Goal: Use online tool/utility

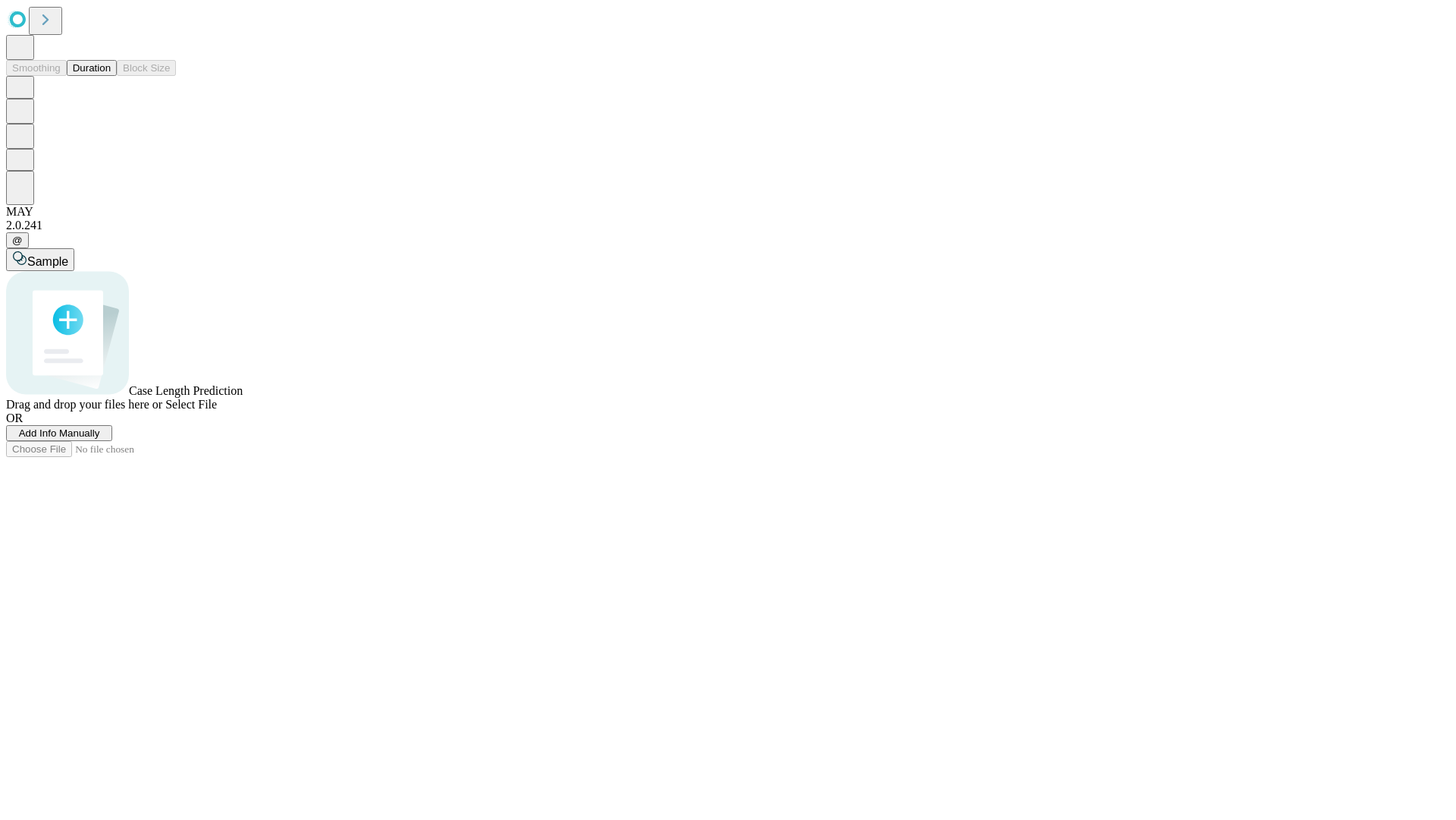
click at [217, 411] on span "Select File" at bounding box center [191, 404] width 52 height 13
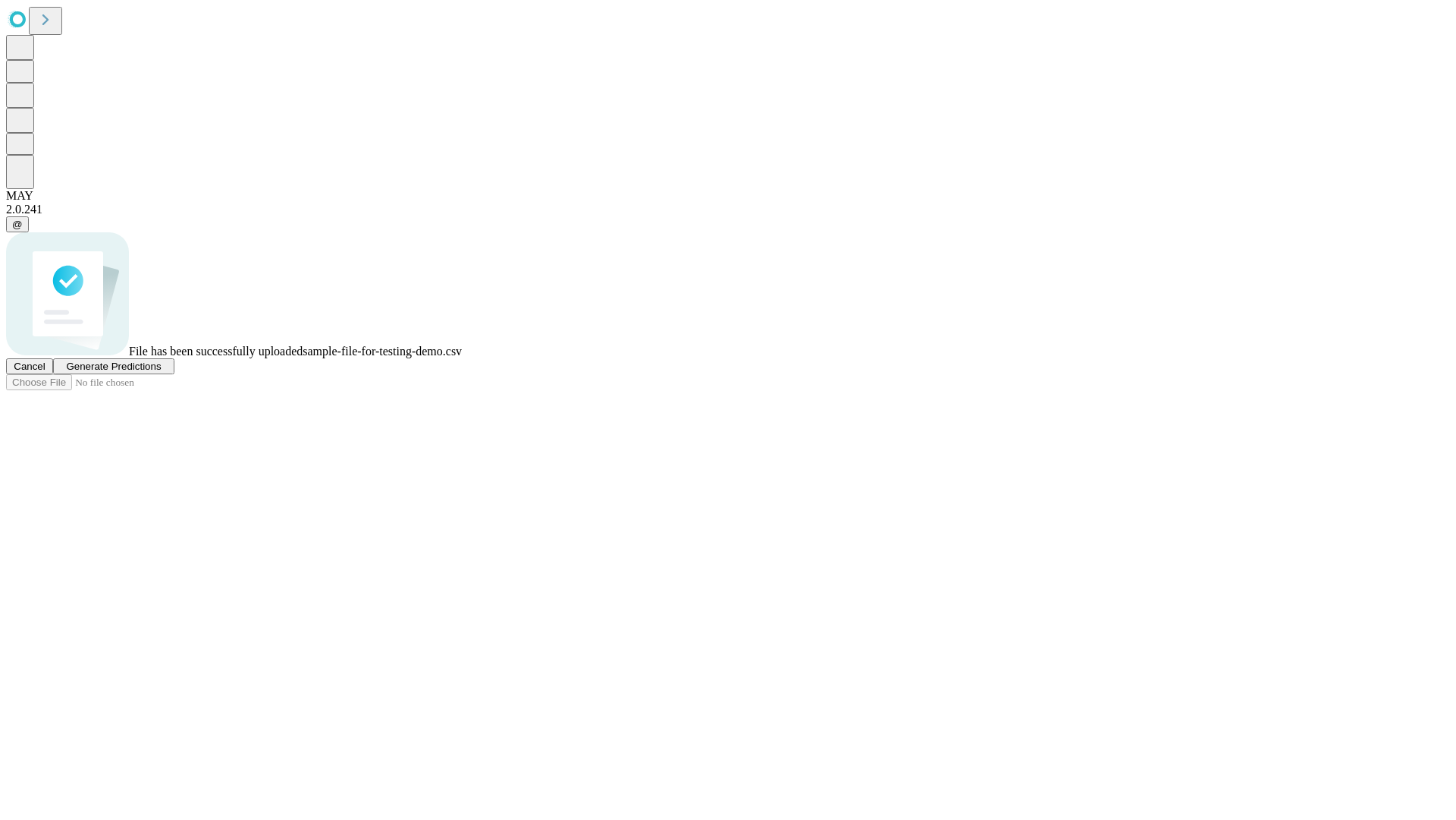
click at [161, 372] on span "Generate Predictions" at bounding box center [112, 366] width 95 height 11
